Goal: Task Accomplishment & Management: Use online tool/utility

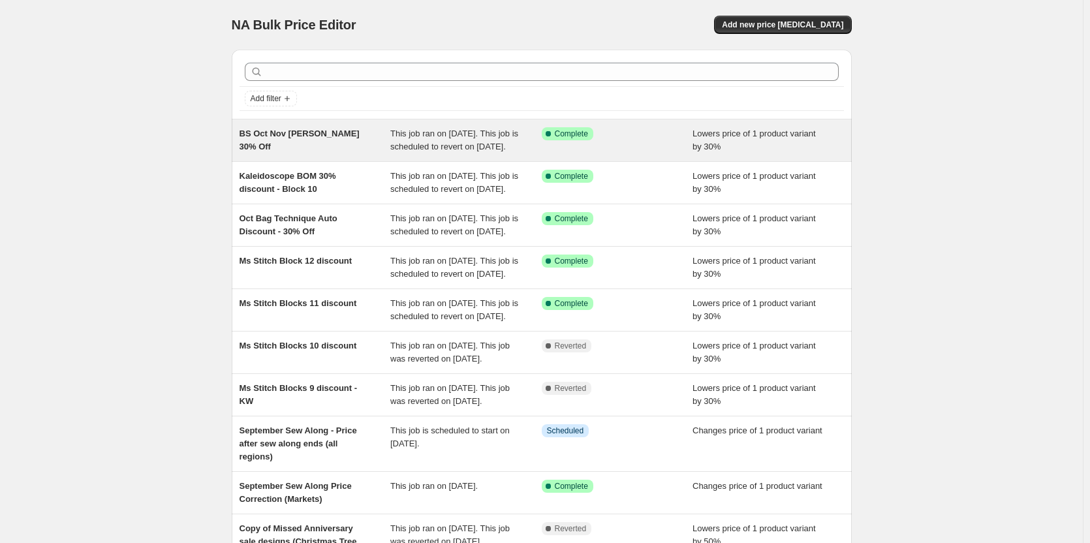
click at [305, 136] on span "BS Oct Nov [PERSON_NAME] 30% Off" at bounding box center [300, 140] width 120 height 23
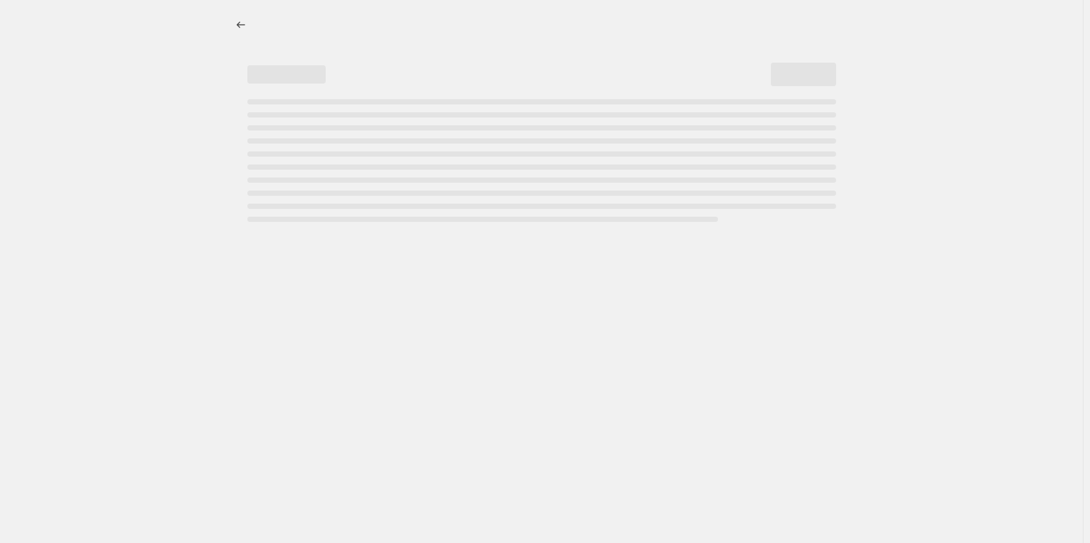
select select "percentage"
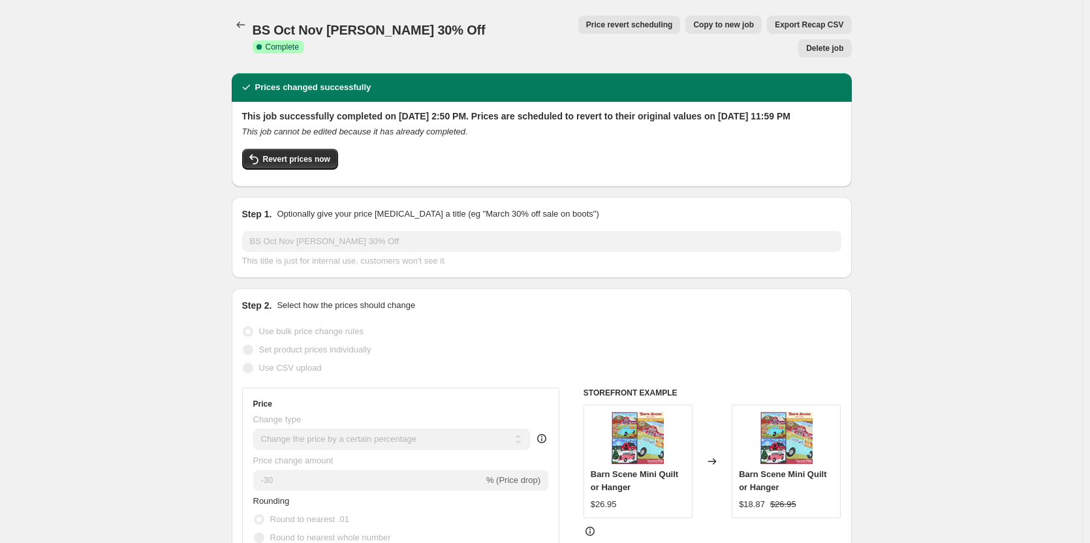
click at [693, 28] on span "Copy to new job" at bounding box center [723, 25] width 61 height 10
select select "percentage"
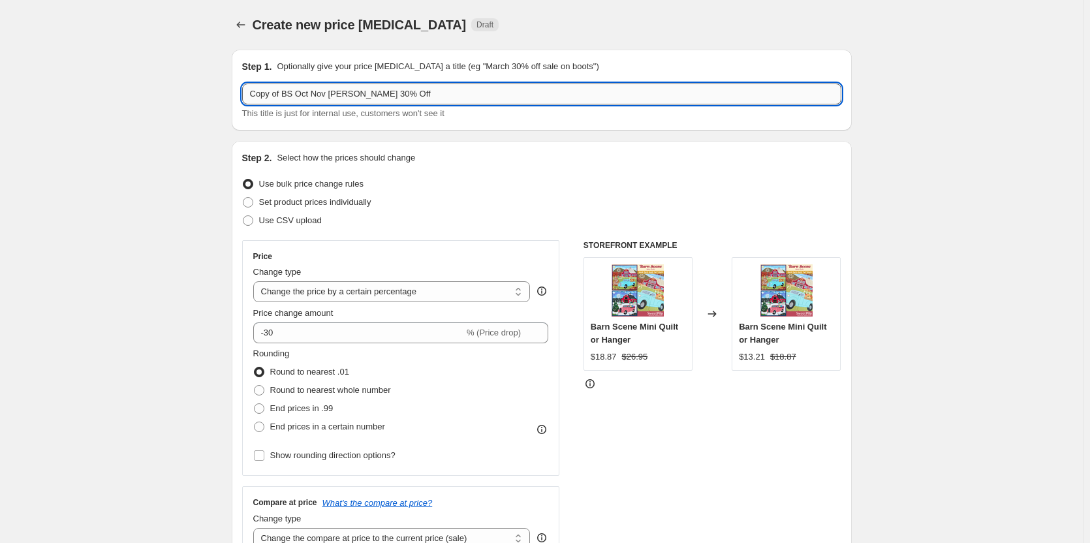
click at [290, 94] on input "Copy of BS Oct Nov [PERSON_NAME] 30% Off" at bounding box center [541, 94] width 599 height 21
click at [316, 95] on input "Copy of BS Oct Nov [PERSON_NAME] 30% Off" at bounding box center [541, 94] width 599 height 21
drag, startPoint x: 294, startPoint y: 93, endPoint x: 212, endPoint y: 99, distance: 81.8
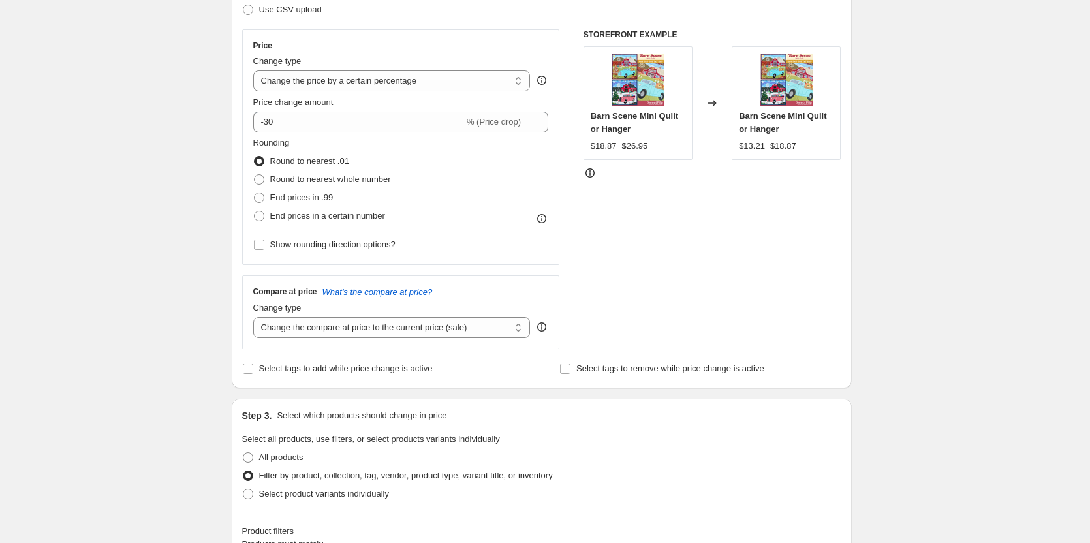
scroll to position [392, 0]
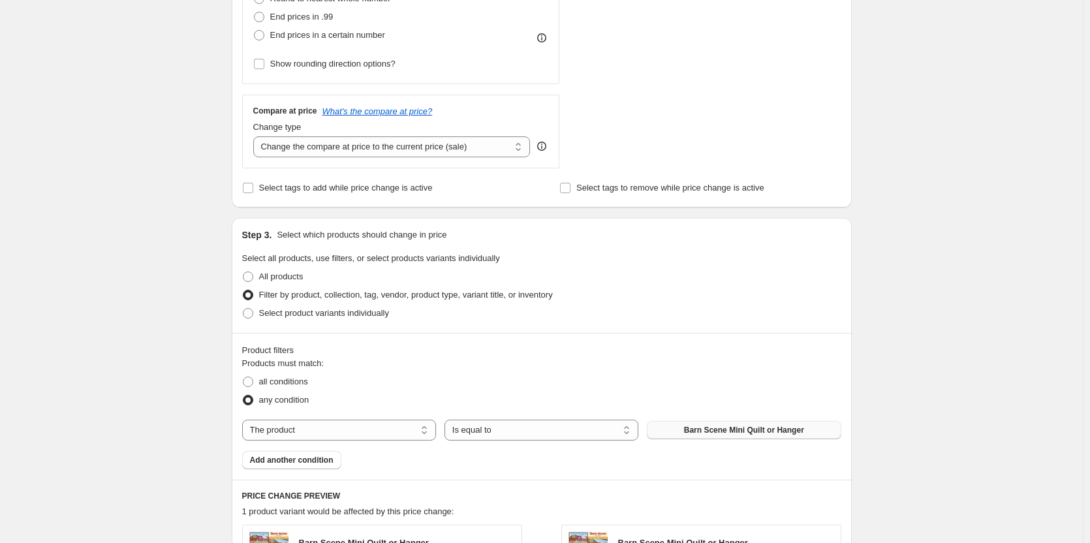
type input "SP Oct KISS 30% Off"
click at [713, 427] on span "Barn Scene Mini Quilt or Hanger" at bounding box center [744, 430] width 120 height 10
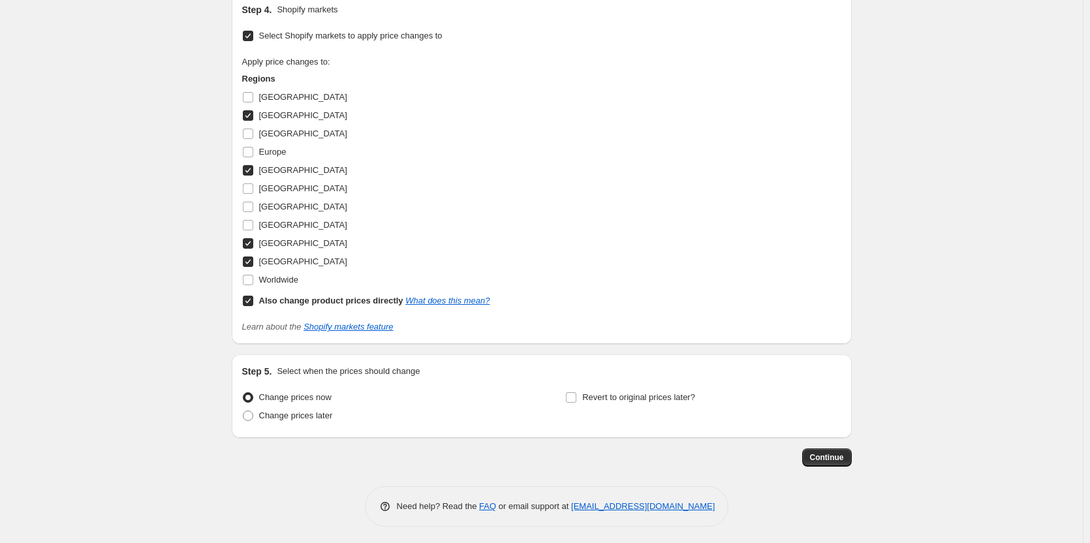
scroll to position [1049, 0]
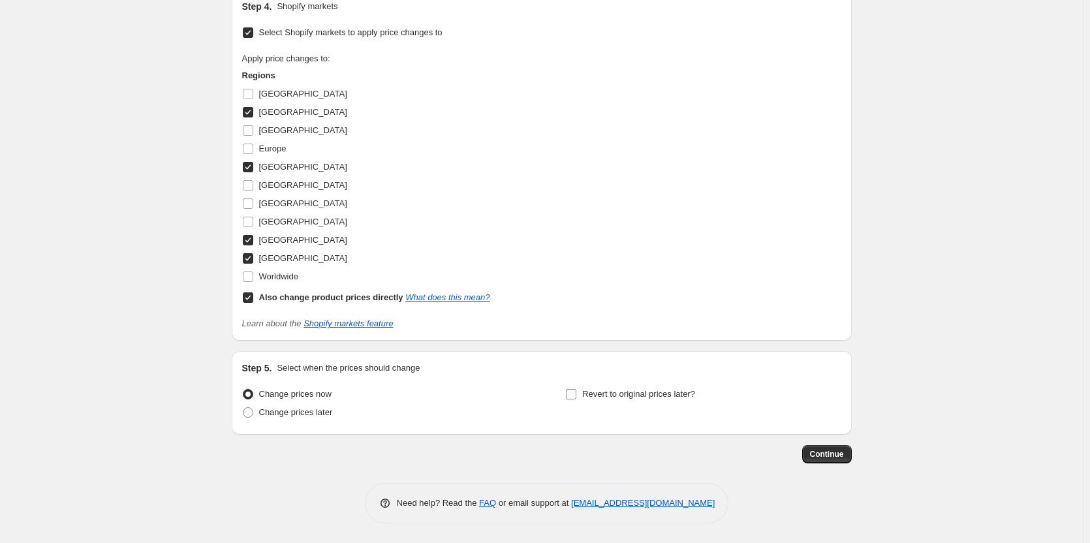
click at [625, 394] on span "Revert to original prices later?" at bounding box center [638, 394] width 113 height 10
click at [576, 394] on input "Revert to original prices later?" at bounding box center [571, 394] width 10 height 10
checkbox input "true"
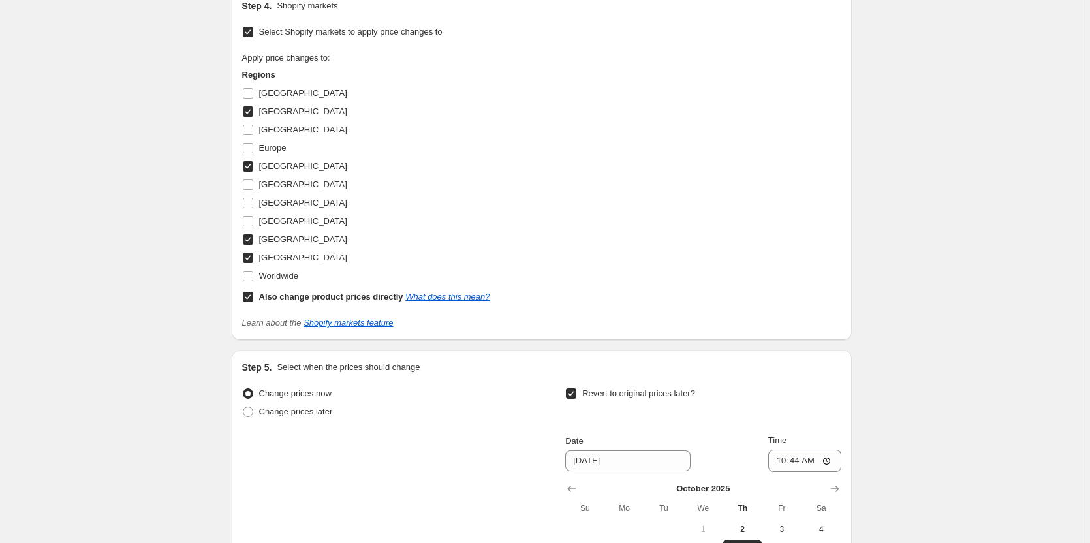
scroll to position [1272, 0]
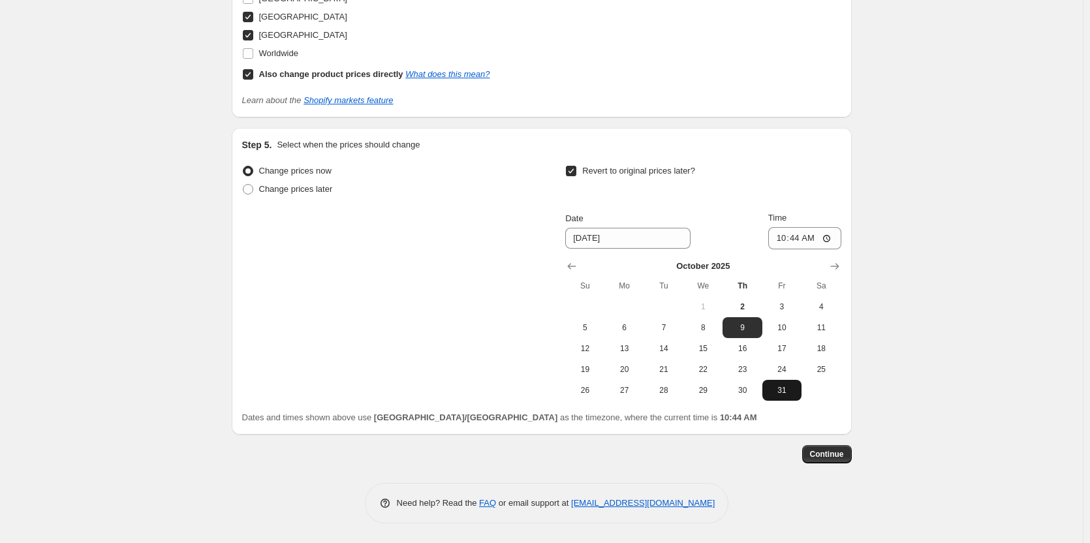
click at [773, 390] on span "31" at bounding box center [782, 390] width 29 height 10
type input "[DATE]"
click at [786, 239] on input "10:44" at bounding box center [804, 238] width 73 height 22
type input "23:59"
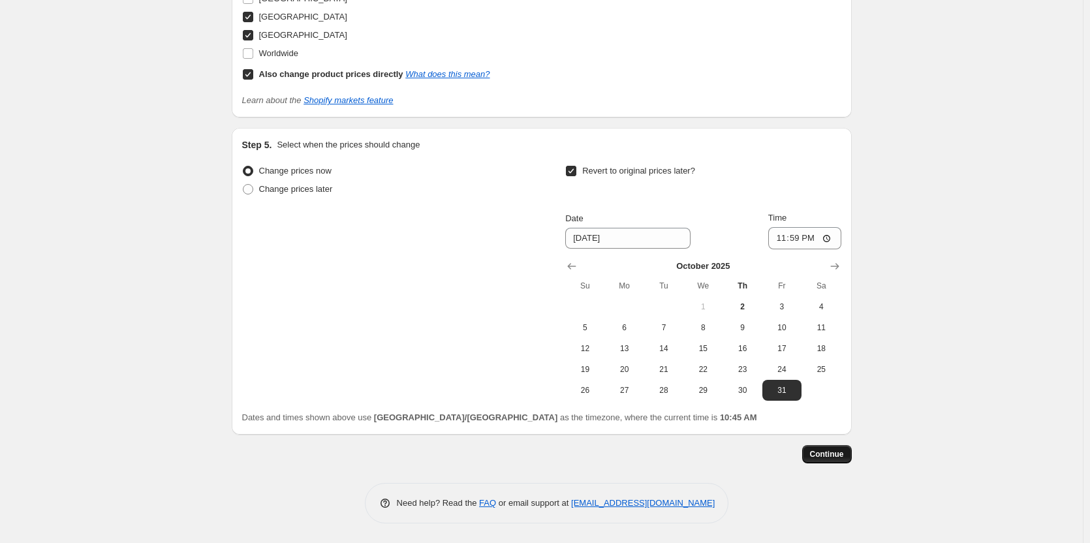
click at [831, 455] on span "Continue" at bounding box center [827, 454] width 34 height 10
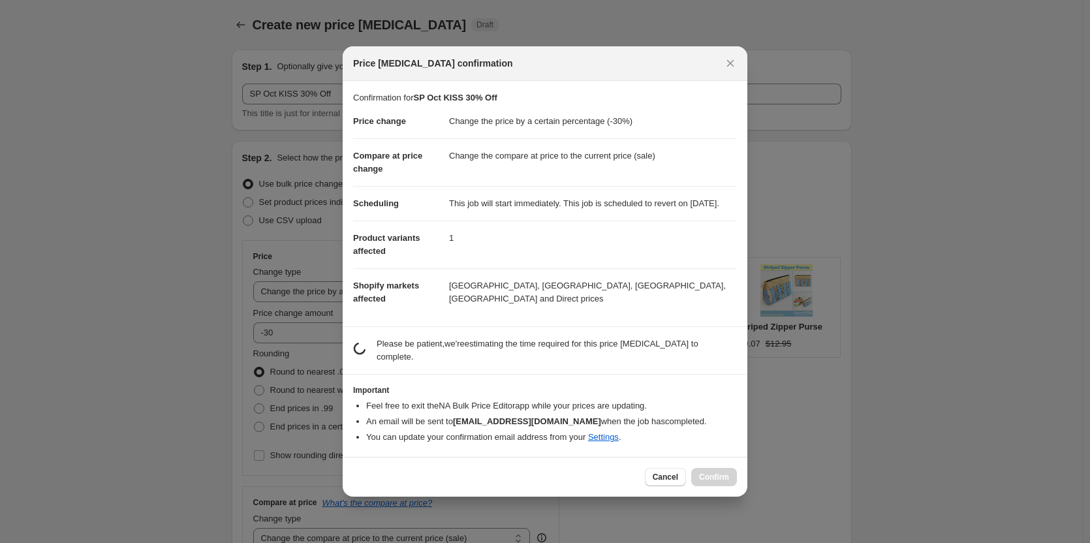
scroll to position [0, 0]
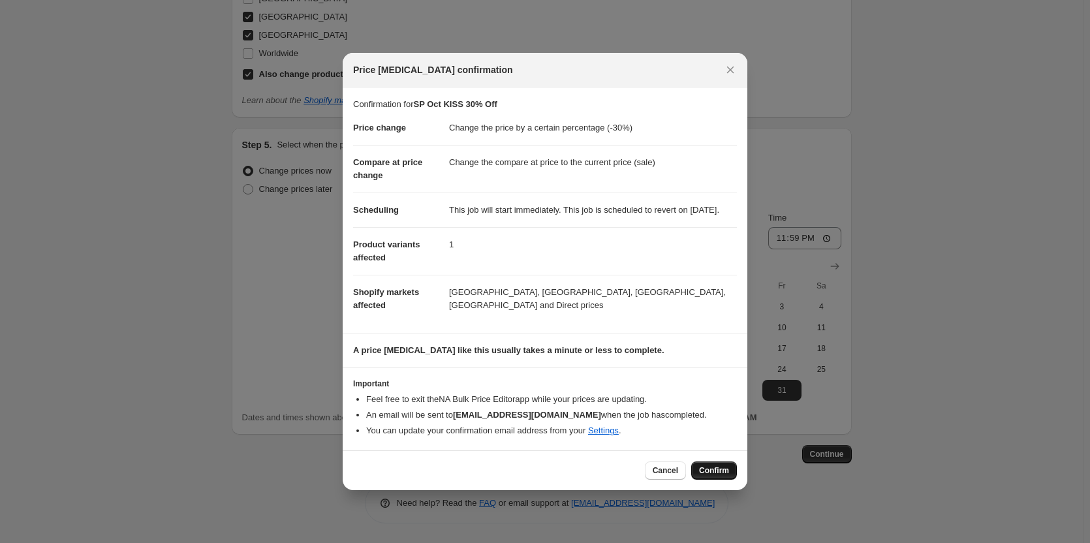
click at [706, 474] on span "Confirm" at bounding box center [714, 470] width 30 height 10
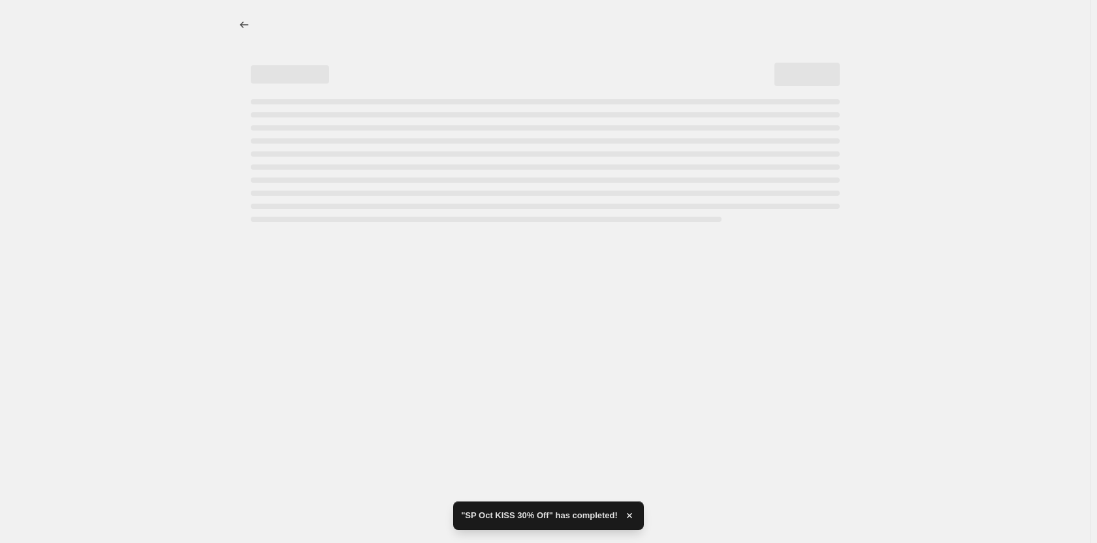
select select "percentage"
